Goal: Information Seeking & Learning: Learn about a topic

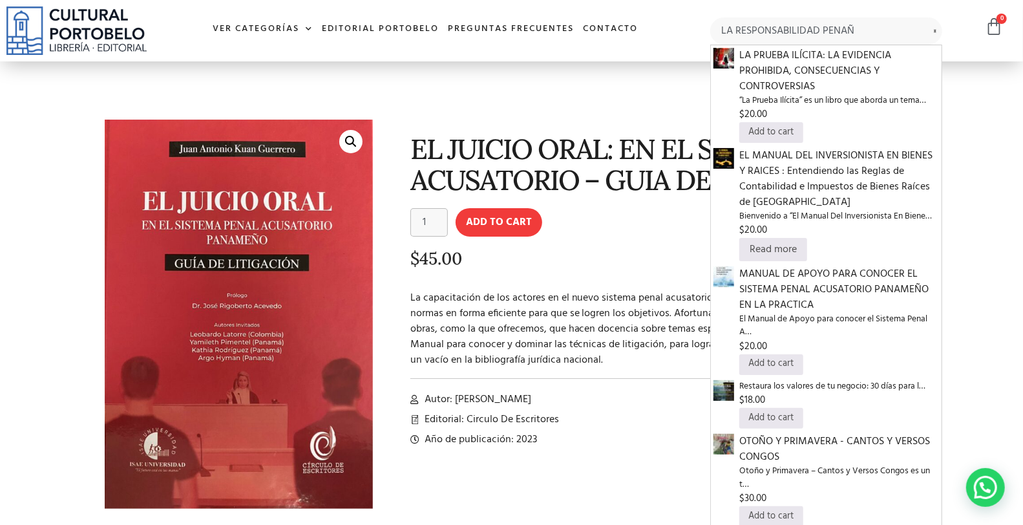
type input "LA RESPONSABILIDAD PENAÑ"
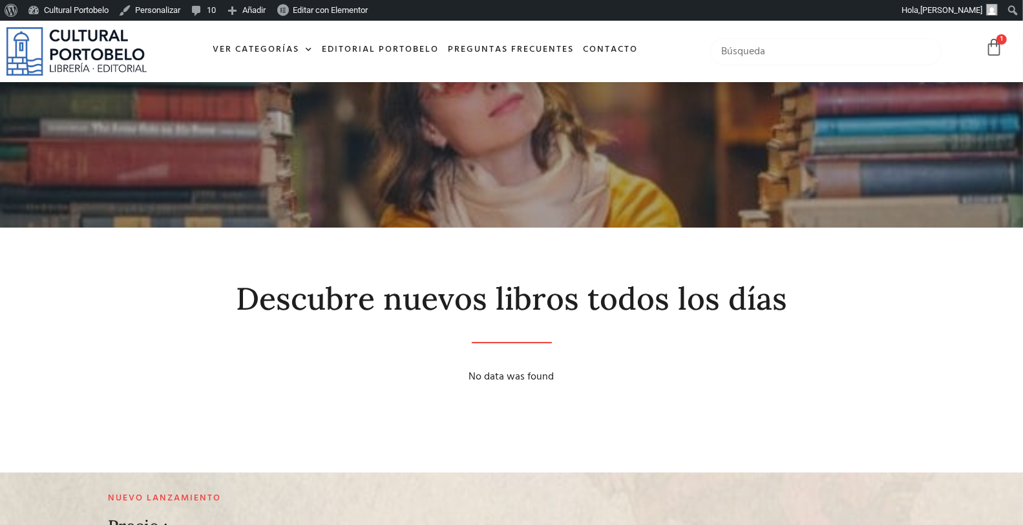
click at [779, 52] on input "text" at bounding box center [825, 51] width 231 height 27
type input "LA RESPONSABILIDAD PENAL"
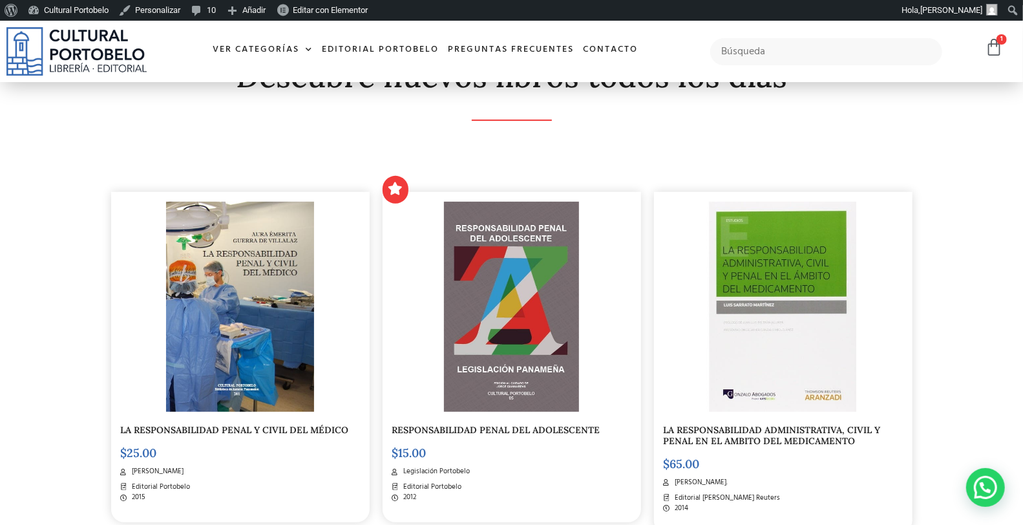
scroll to position [239, 0]
